Goal: Check status

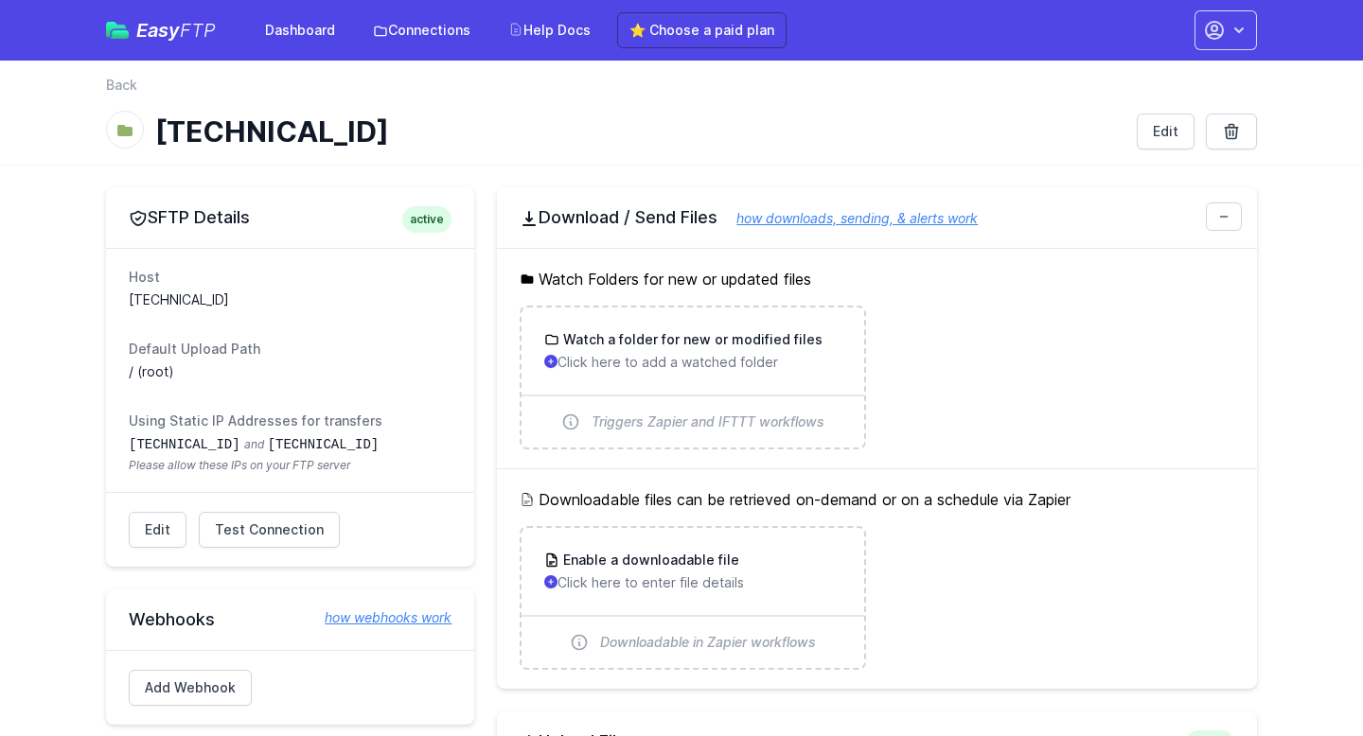
scroll to position [364, 0]
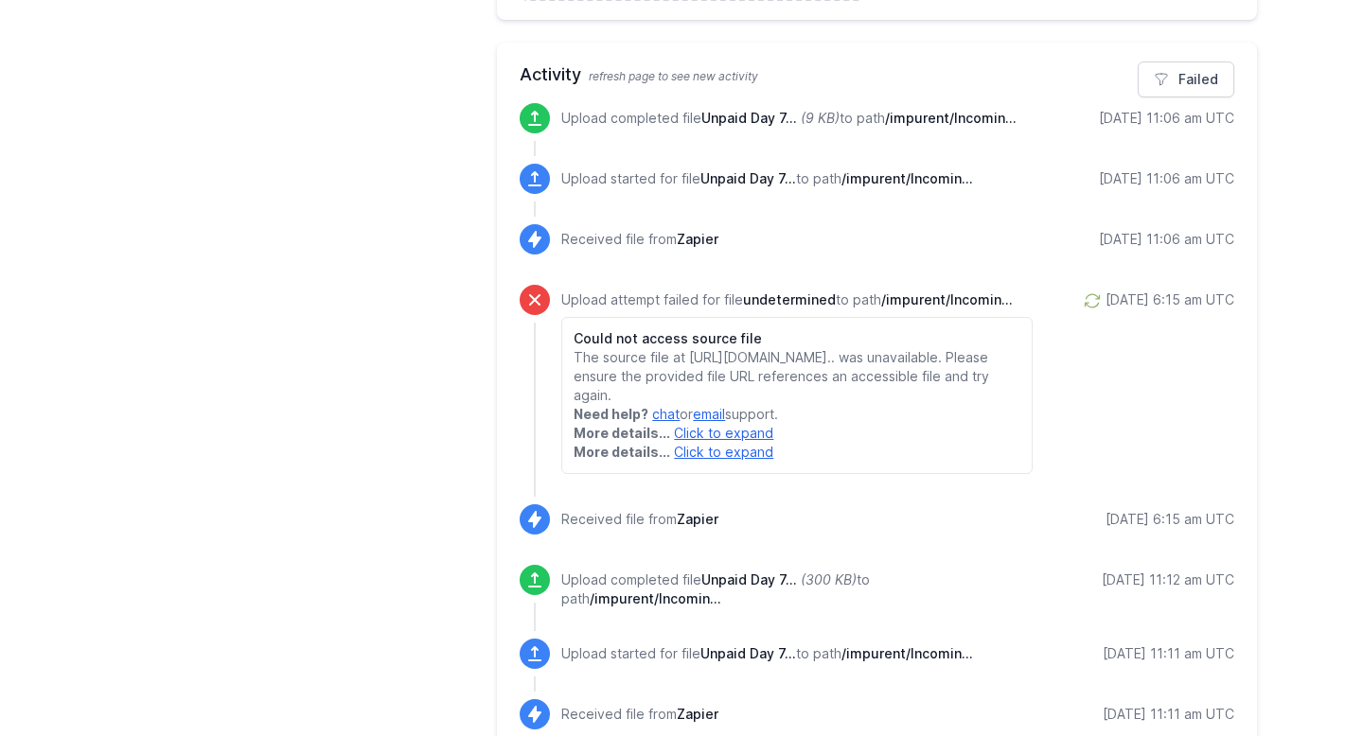
scroll to position [876, 0]
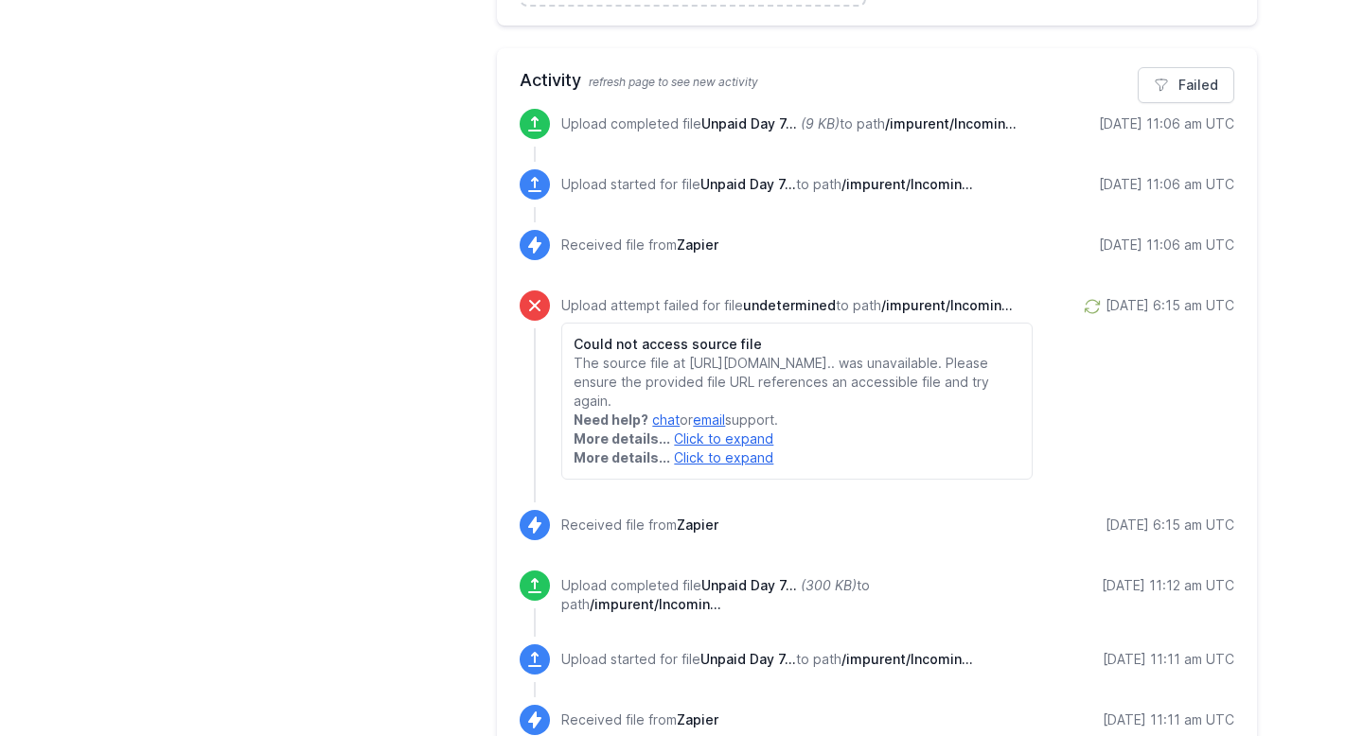
click at [1099, 120] on div "9/17/2025 11:06 am UTC" at bounding box center [1166, 124] width 135 height 19
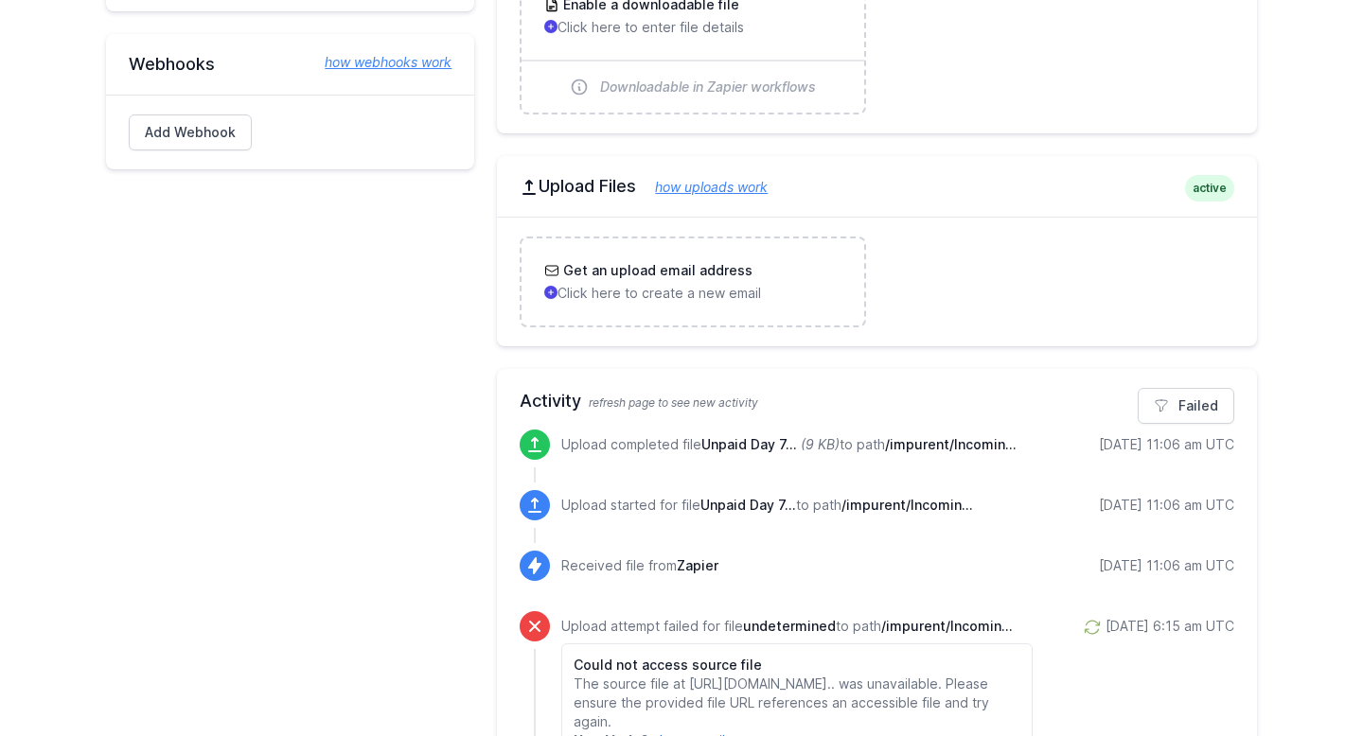
scroll to position [596, 0]
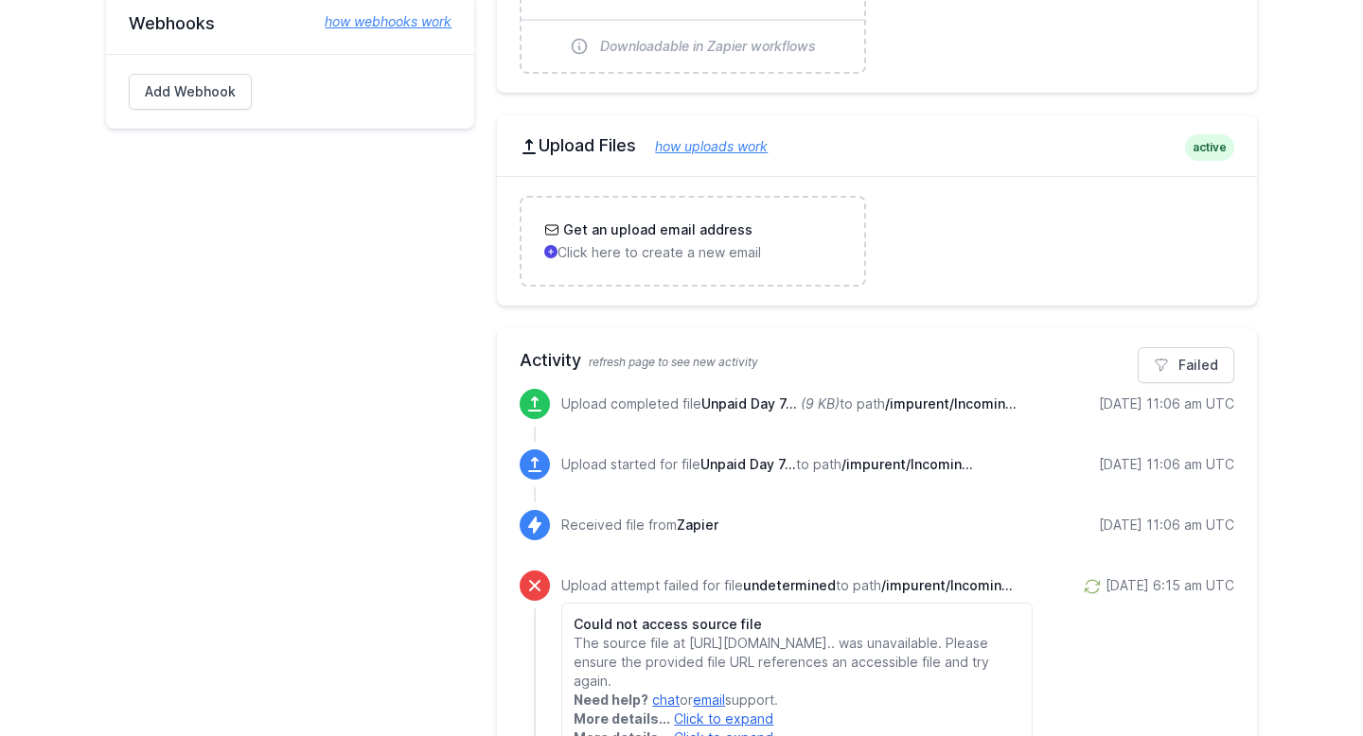
drag, startPoint x: 1076, startPoint y: 406, endPoint x: 1251, endPoint y: 393, distance: 175.6
click at [838, 405] on icon "(9 KB)" at bounding box center [820, 404] width 39 height 16
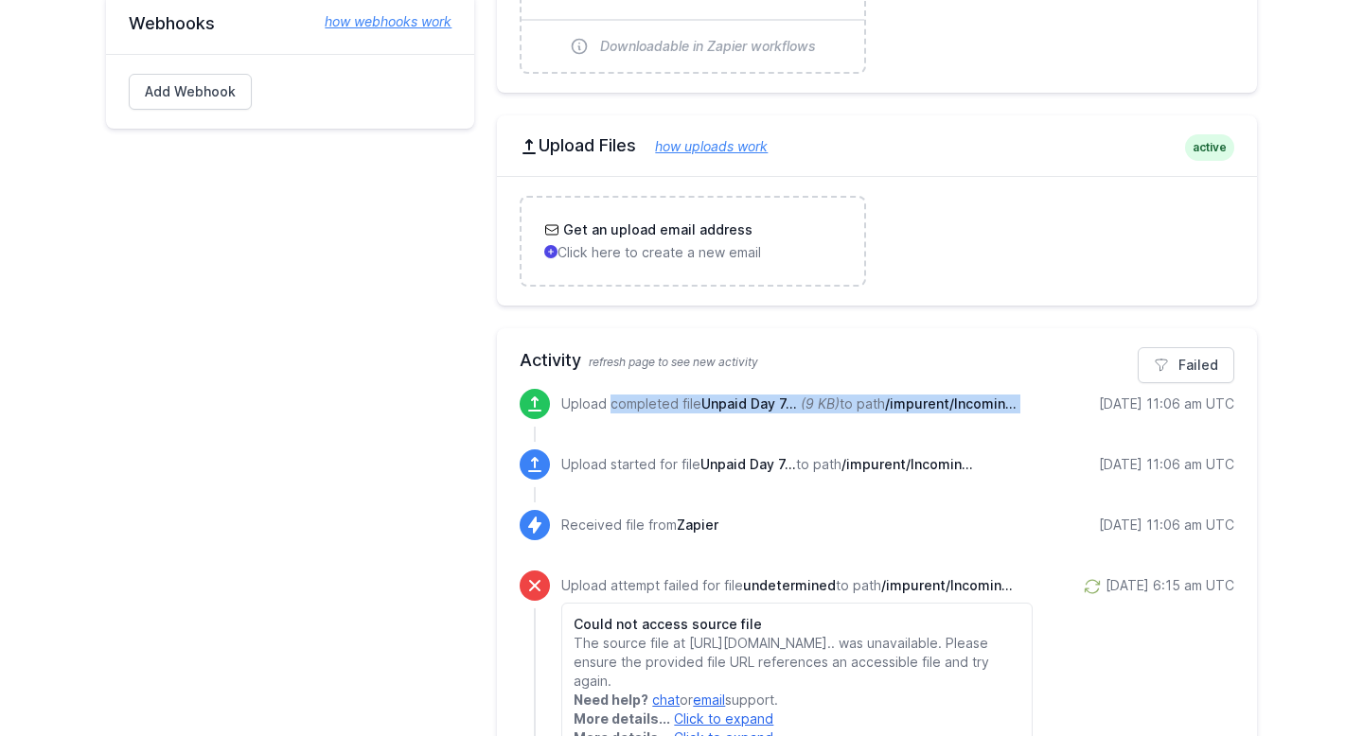
click at [838, 405] on icon "(9 KB)" at bounding box center [820, 404] width 39 height 16
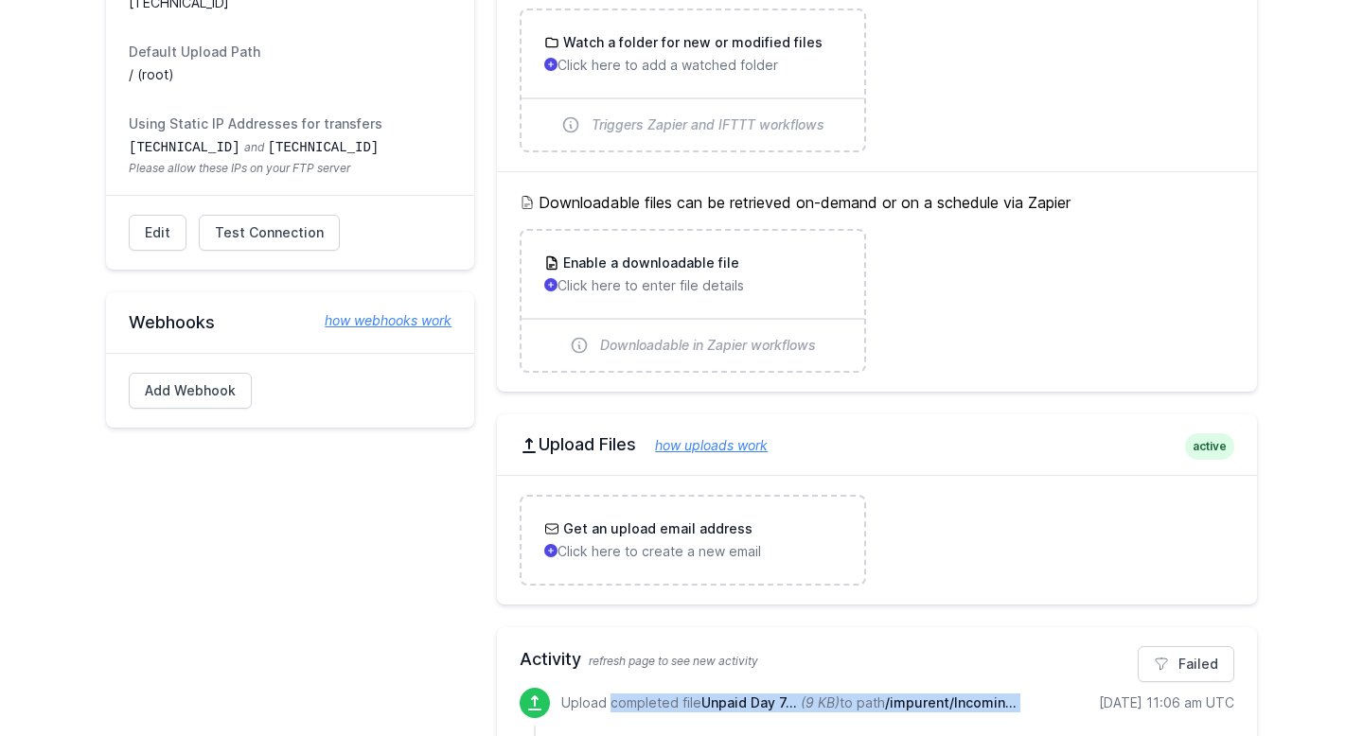
scroll to position [566, 0]
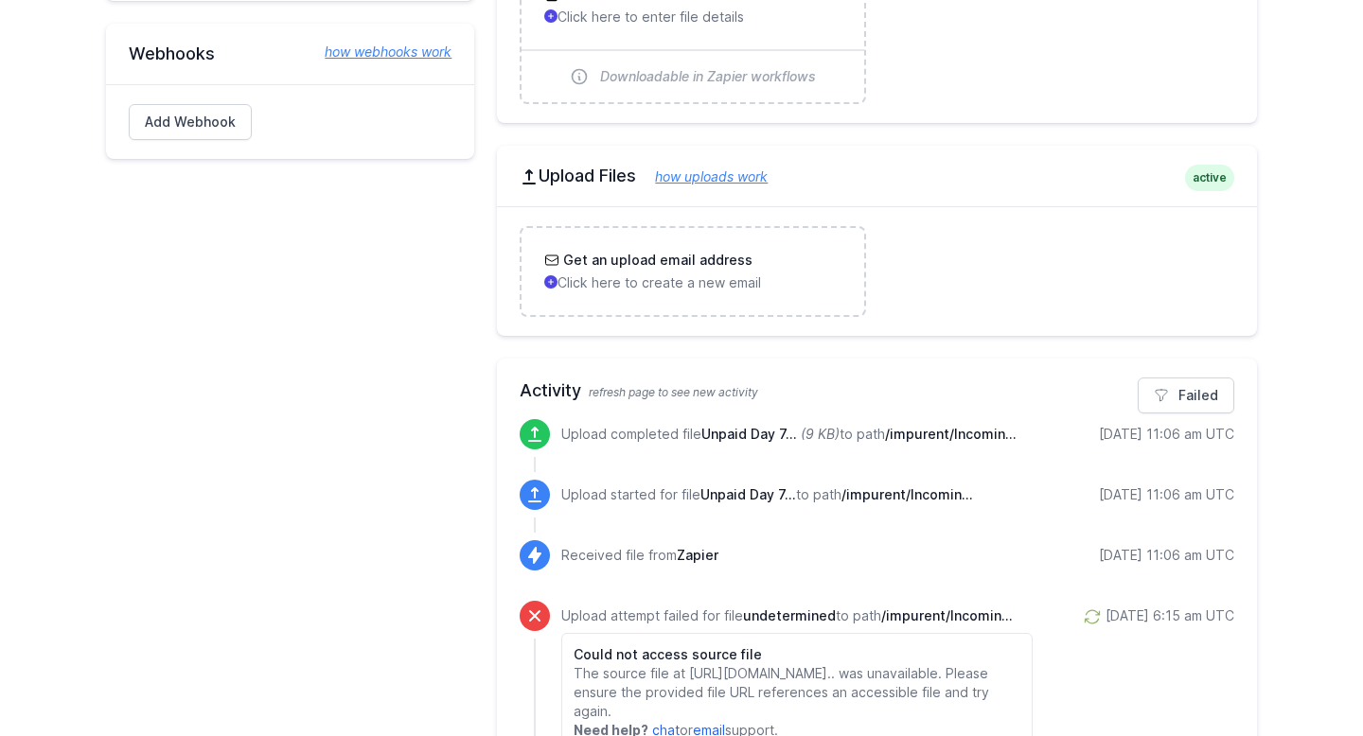
click at [621, 389] on span "refresh page to see new activity" at bounding box center [673, 392] width 169 height 14
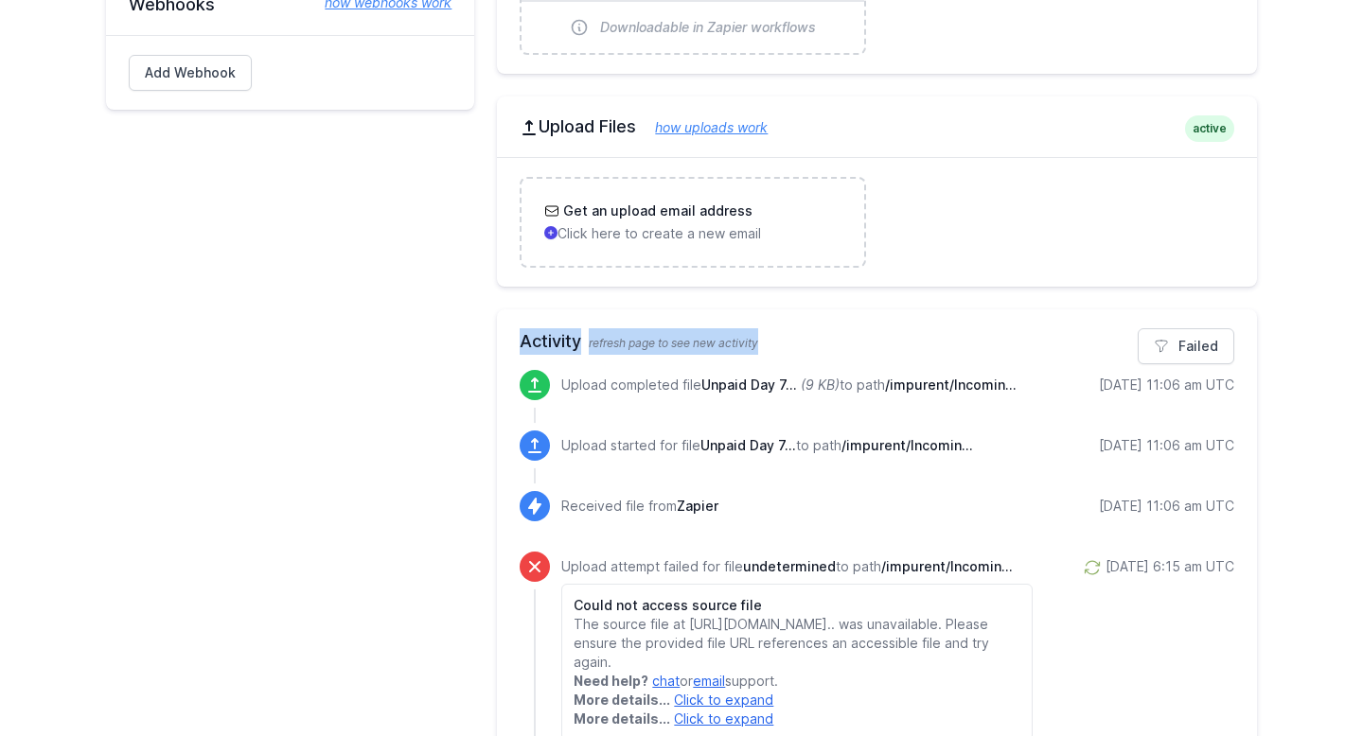
scroll to position [612, 0]
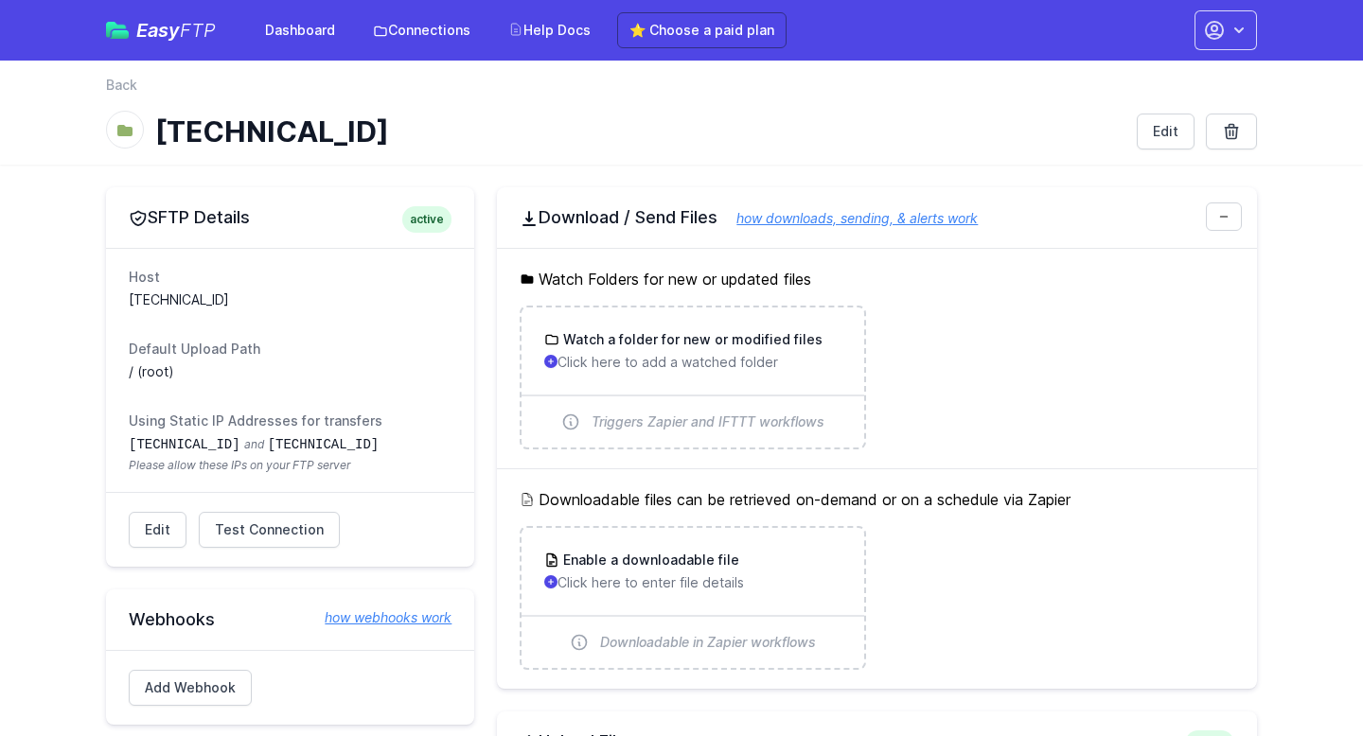
scroll to position [611, 0]
